Goal: Transaction & Acquisition: Book appointment/travel/reservation

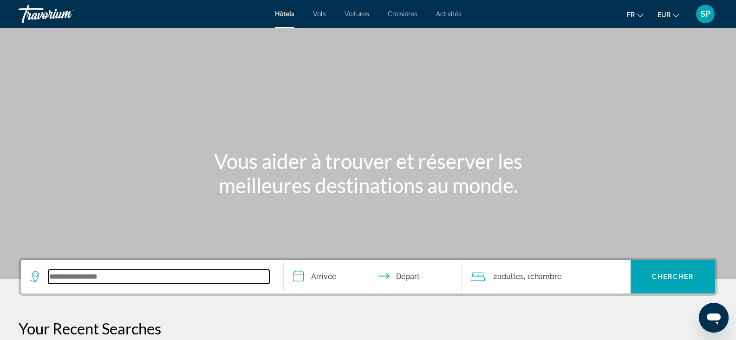
click at [201, 273] on input "Search widget" at bounding box center [158, 276] width 221 height 14
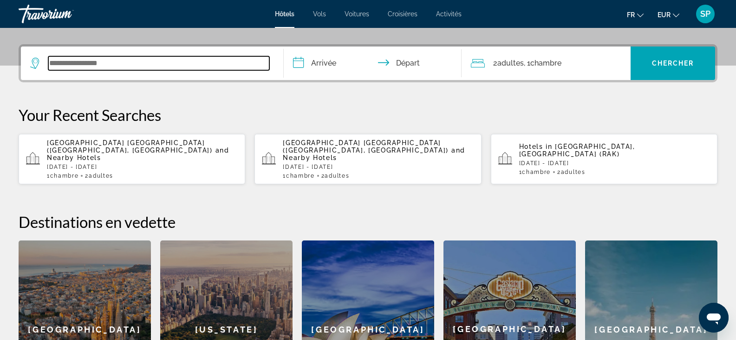
scroll to position [227, 0]
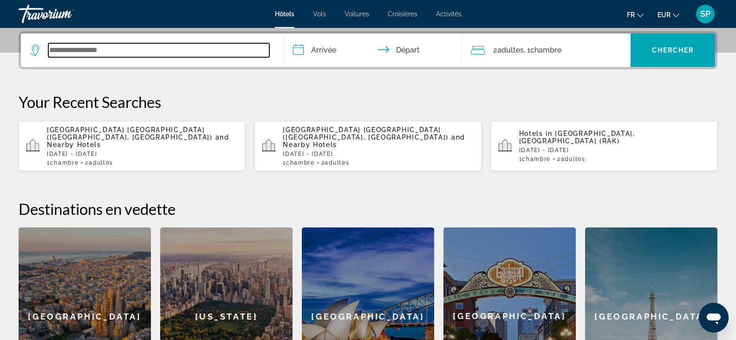
paste input "**********"
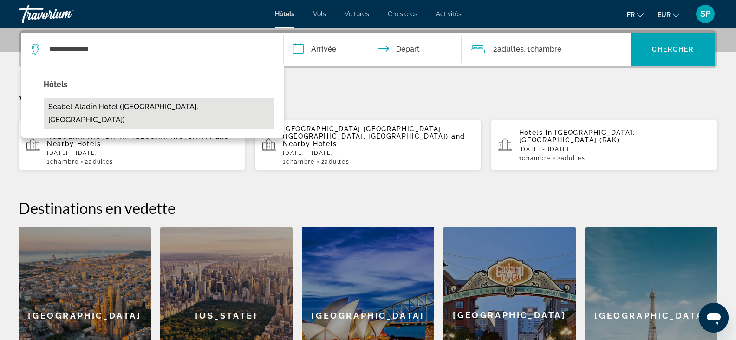
click at [153, 108] on button "Seabel Aladin Hotel ([GEOGRAPHIC_DATA], [GEOGRAPHIC_DATA])" at bounding box center [159, 113] width 231 height 31
type input "**********"
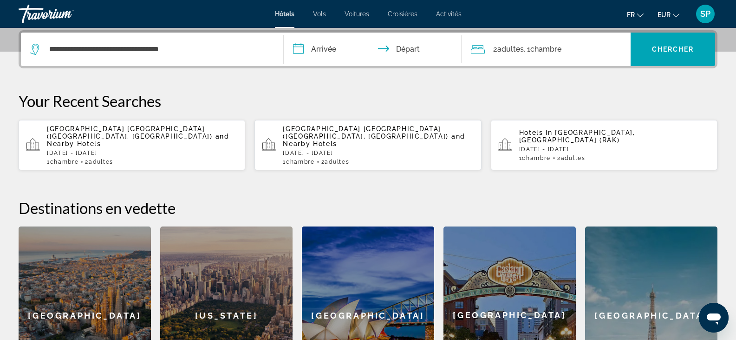
click at [315, 49] on input "**********" at bounding box center [375, 51] width 182 height 36
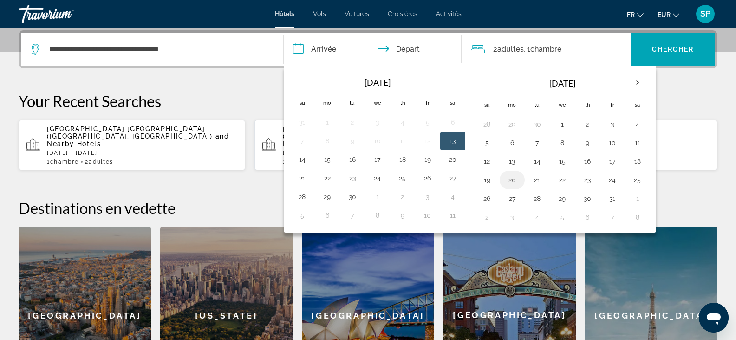
click at [512, 180] on button "20" at bounding box center [512, 179] width 15 height 13
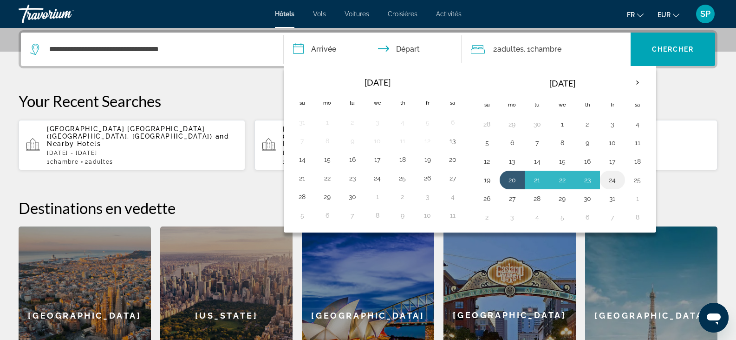
click at [613, 183] on button "24" at bounding box center [612, 179] width 15 height 13
type input "**********"
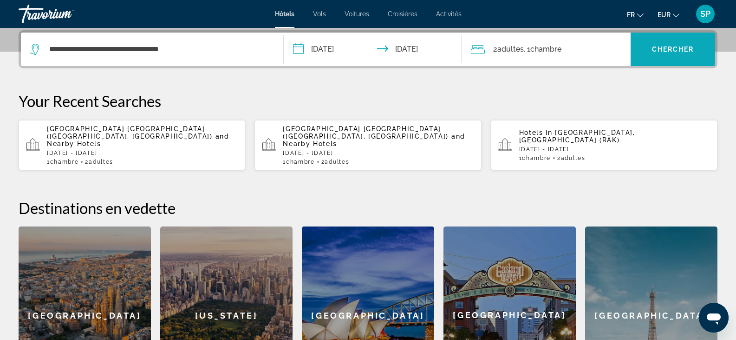
click at [654, 56] on span "Search widget" at bounding box center [673, 49] width 85 height 22
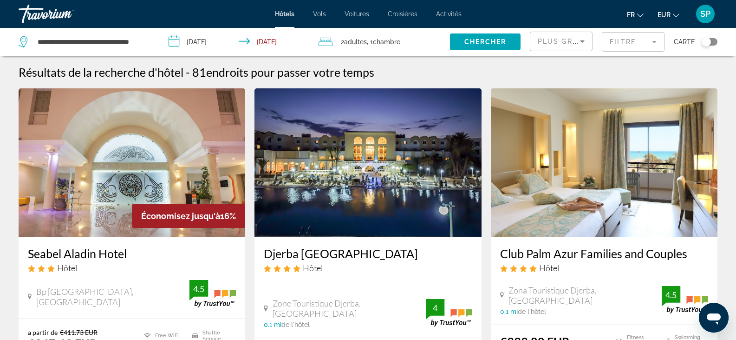
click at [615, 40] on mat-form-field "Filtre" at bounding box center [633, 42] width 63 height 20
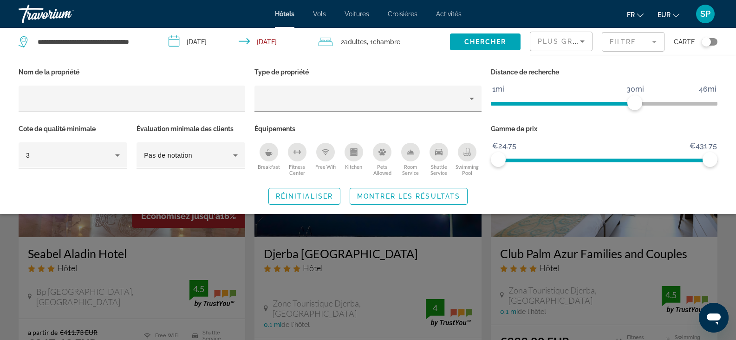
click at [680, 52] on div "Carte" at bounding box center [696, 42] width 44 height 28
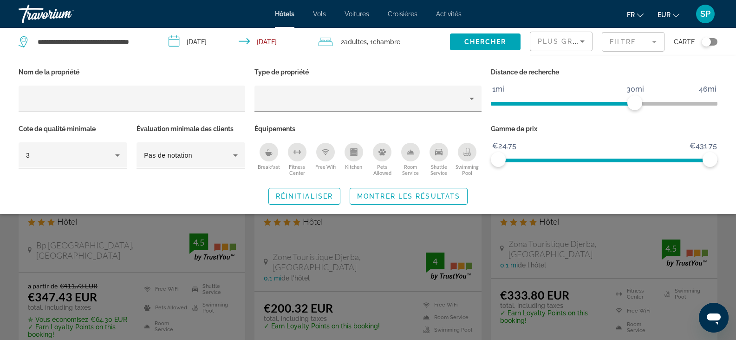
click at [725, 247] on div "Search widget" at bounding box center [368, 239] width 736 height 200
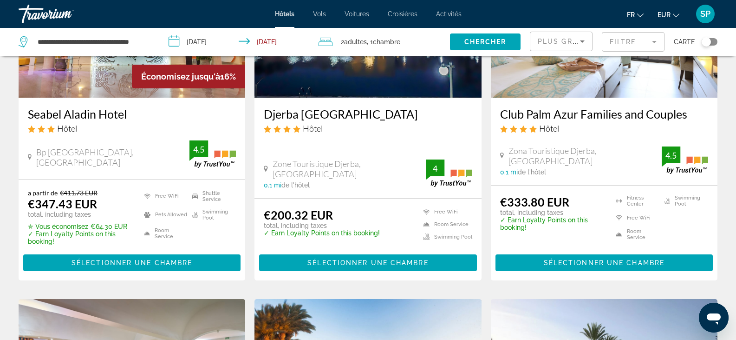
scroll to position [0, 0]
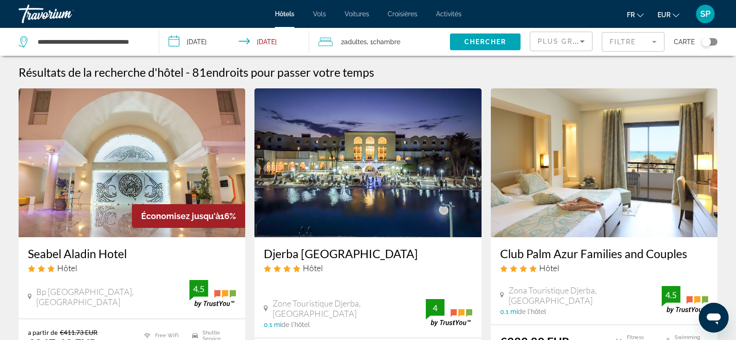
click at [99, 164] on img "Main content" at bounding box center [132, 162] width 227 height 149
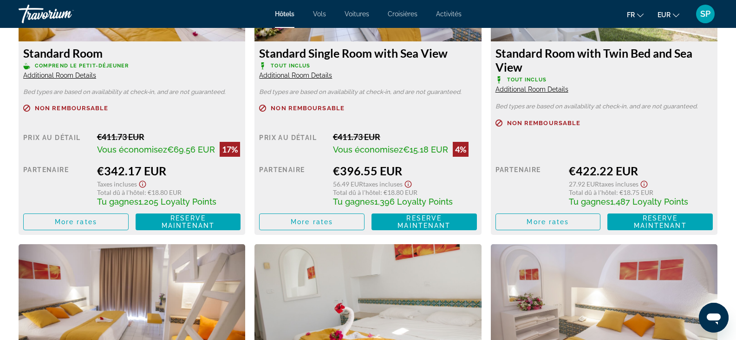
scroll to position [1393, 0]
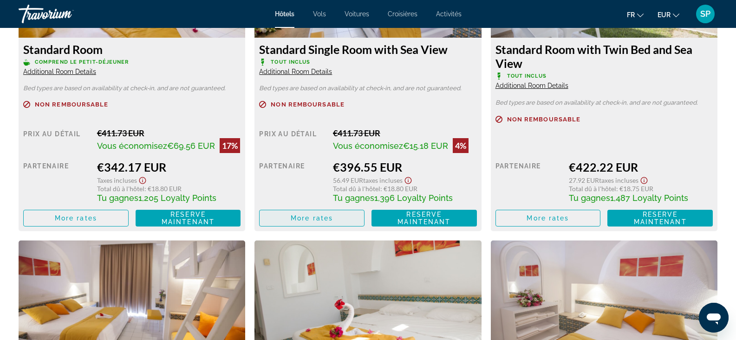
click at [321, 227] on span "Main content" at bounding box center [312, 218] width 105 height 22
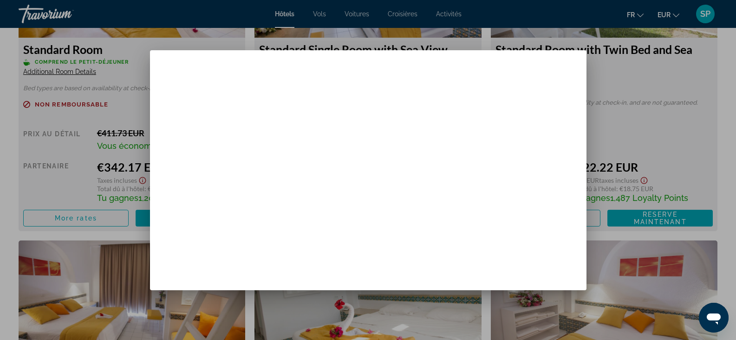
scroll to position [0, 0]
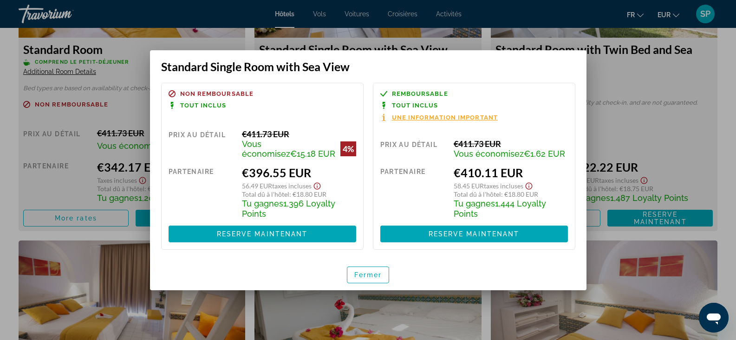
click at [405, 117] on span "Une information important" at bounding box center [445, 117] width 106 height 6
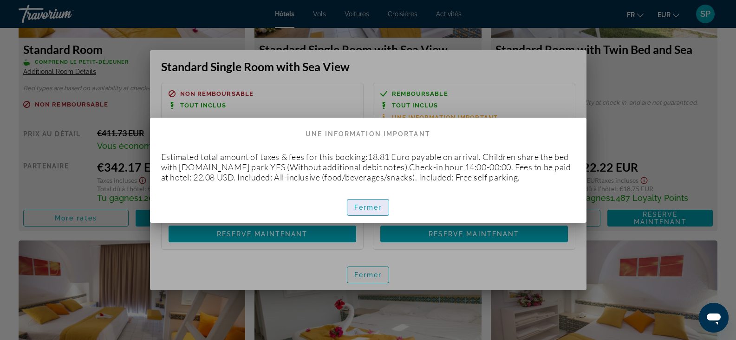
click at [378, 200] on span "button" at bounding box center [368, 207] width 42 height 22
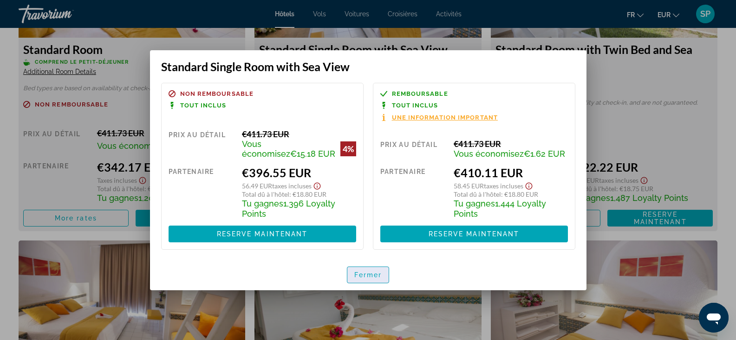
click at [373, 275] on span "Fermer" at bounding box center [368, 274] width 28 height 7
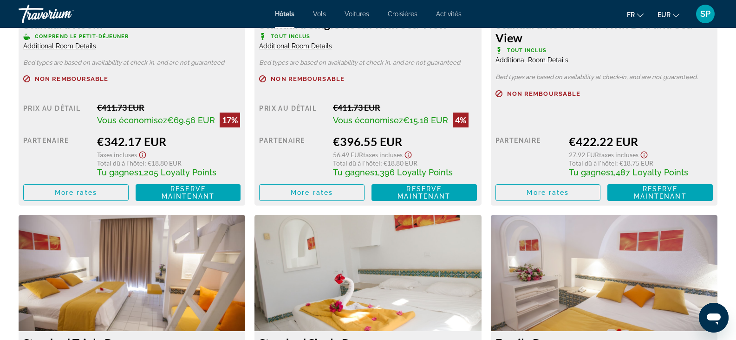
scroll to position [1301, 0]
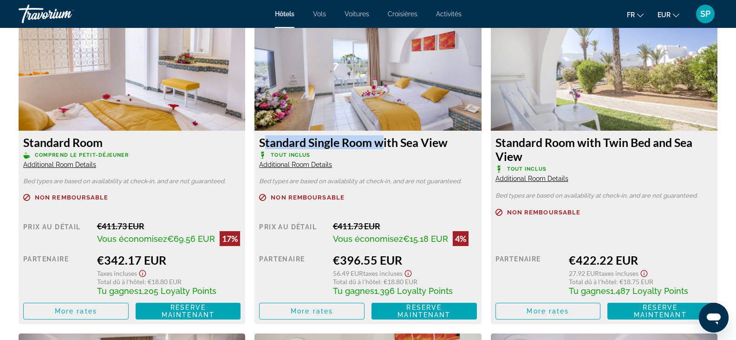
drag, startPoint x: 370, startPoint y: 144, endPoint x: 253, endPoint y: 144, distance: 116.6
click at [253, 144] on div "Standard Single Room with Sea View Tout inclus Additional Room Details Bed type…" at bounding box center [368, 168] width 236 height 309
copy h3 "Standard Single Room"
click at [621, 160] on h3 "Standard Room with Twin Bed and Sea View" at bounding box center [604, 149] width 217 height 28
drag, startPoint x: 533, startPoint y: 156, endPoint x: 497, endPoint y: 144, distance: 38.0
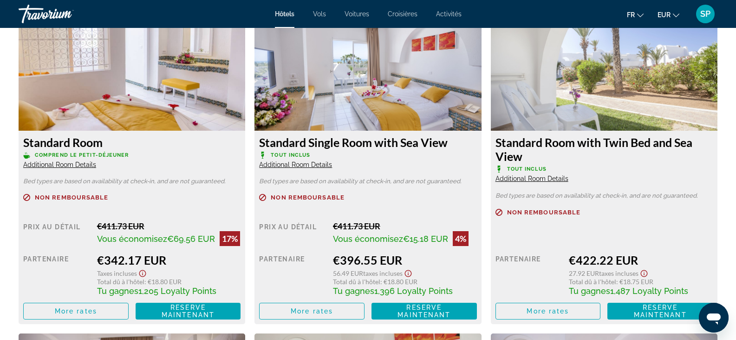
click at [497, 144] on h3 "Standard Room with Twin Bed and Sea View" at bounding box center [604, 149] width 217 height 28
copy h3 "Standard Room with Twin Bed and Sea View"
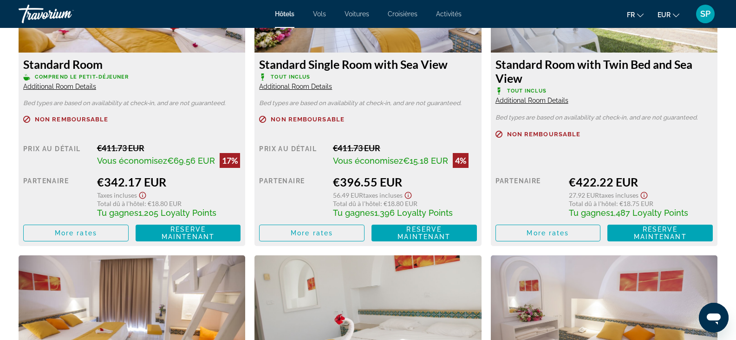
scroll to position [1393, 0]
